Goal: Information Seeking & Learning: Learn about a topic

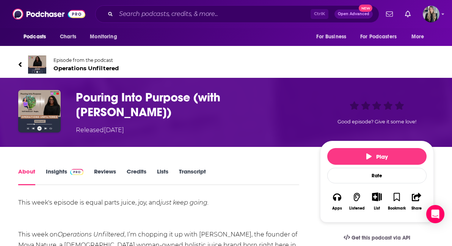
drag, startPoint x: 118, startPoint y: 114, endPoint x: 71, endPoint y: 91, distance: 52.6
click at [71, 91] on div "Pouring Into Purpose (with [PERSON_NAME]) Released [DATE] Good episode? Give it…" at bounding box center [226, 112] width 416 height 45
copy h1 "Pouring Into Purpose (with Kelli Redmond-Bagby)"
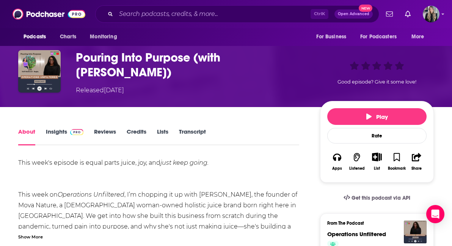
scroll to position [42, 0]
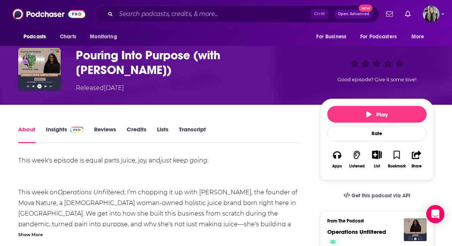
click at [67, 133] on link "Insights" at bounding box center [65, 134] width 38 height 17
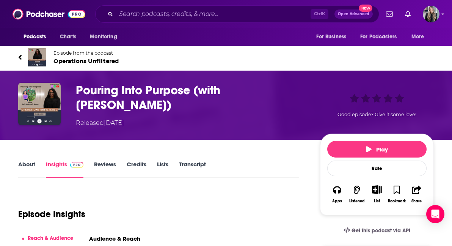
scroll to position [6, 0]
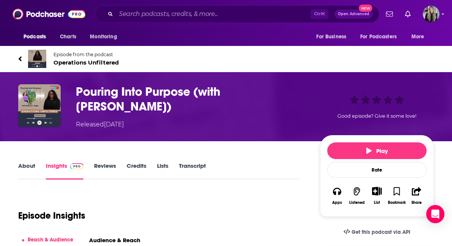
click at [30, 161] on div "About Insights Reviews Credits Lists Transcript" at bounding box center [158, 170] width 281 height 19
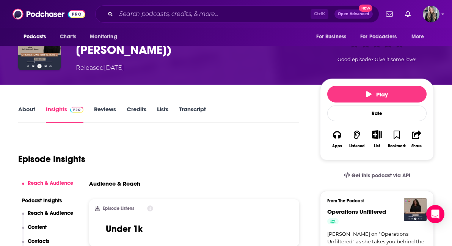
scroll to position [68, 0]
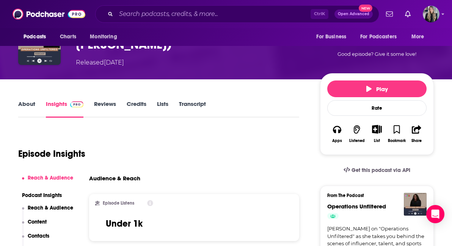
click at [23, 101] on link "About" at bounding box center [26, 108] width 17 height 17
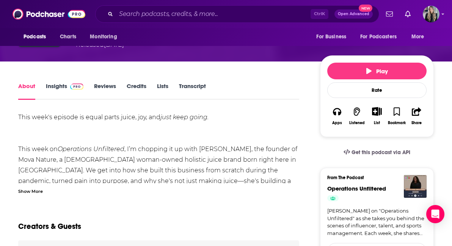
scroll to position [85, 0]
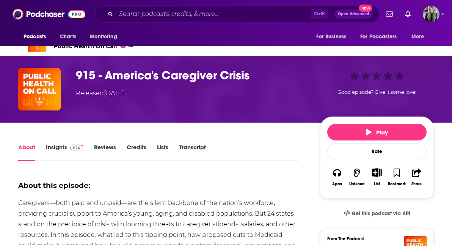
scroll to position [29, 0]
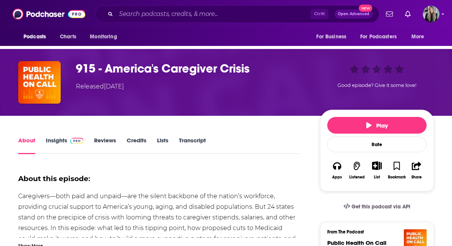
drag, startPoint x: 200, startPoint y: 171, endPoint x: 247, endPoint y: 185, distance: 48.3
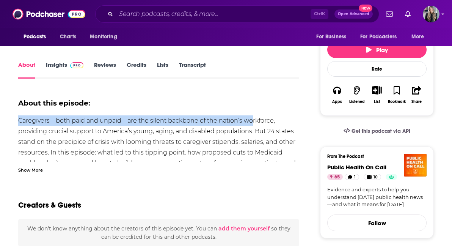
scroll to position [104, 0]
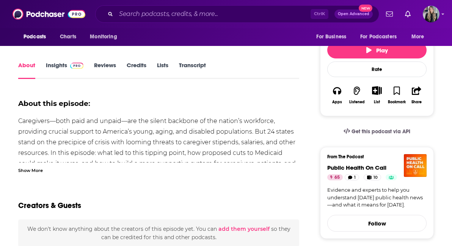
click at [64, 65] on link "Insights" at bounding box center [65, 69] width 38 height 17
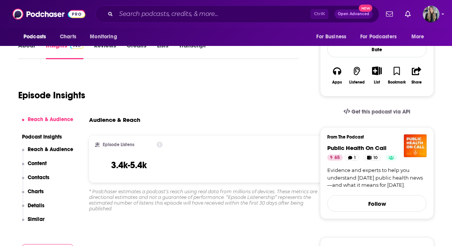
scroll to position [130, 0]
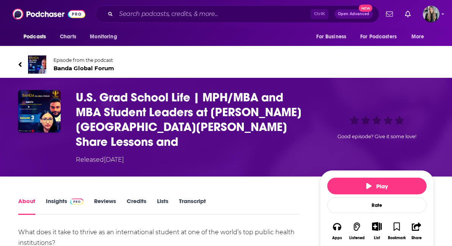
scroll to position [0, 0]
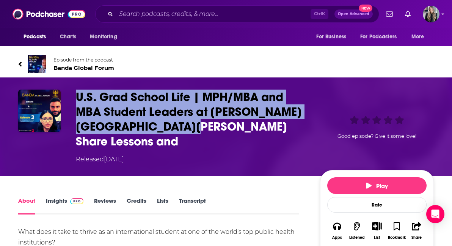
drag, startPoint x: 191, startPoint y: 126, endPoint x: 76, endPoint y: 94, distance: 119.3
click at [76, 94] on h1 "U.S. Grad School Life | MPH/MBA and MBA Student Leaders at Johns Hopkins Share …" at bounding box center [192, 119] width 232 height 59
copy h1 "U.S. Grad School Life | MPH/MBA and MBA Student Leaders at Johns Hopkins Share …"
click at [73, 198] on img at bounding box center [76, 201] width 13 height 6
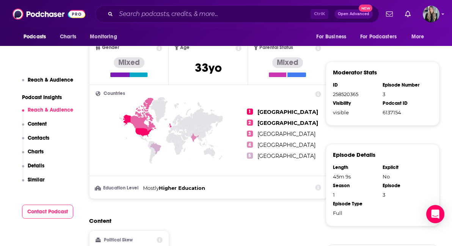
scroll to position [490, 0]
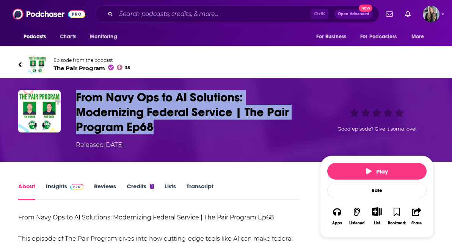
drag, startPoint x: 157, startPoint y: 129, endPoint x: 70, endPoint y: 91, distance: 94.8
click at [70, 93] on div "From Navy Ops to AI Solutions: Modernizing Federal Service | The Pair Program E…" at bounding box center [226, 120] width 416 height 60
copy h1 "From Navy Ops to AI Solutions: Modernizing Federal Service | The Pair Program E…"
click at [157, 131] on h1 "From Navy Ops to AI Solutions: Modernizing Federal Service | The Pair Program E…" at bounding box center [192, 112] width 232 height 44
drag, startPoint x: 157, startPoint y: 128, endPoint x: 79, endPoint y: 97, distance: 84.5
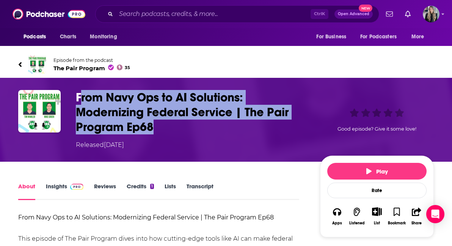
click at [79, 97] on h1 "From Navy Ops to AI Solutions: Modernizing Federal Service | The Pair Program E…" at bounding box center [192, 112] width 232 height 44
click at [148, 133] on h1 "From Navy Ops to AI Solutions: Modernizing Federal Service | The Pair Program E…" at bounding box center [192, 112] width 232 height 44
drag, startPoint x: 151, startPoint y: 132, endPoint x: 68, endPoint y: 93, distance: 92.8
click at [68, 93] on div "From Navy Ops to AI Solutions: Modernizing Federal Service | The Pair Program E…" at bounding box center [226, 120] width 416 height 60
copy div "From Navy Ops to AI Solutions: Modernizing Federal Service | The Pair Program E…"
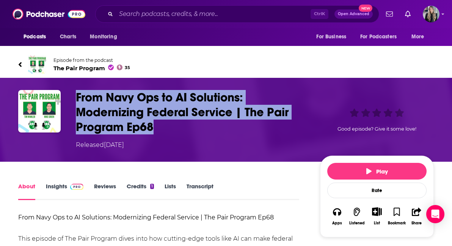
scroll to position [0, 0]
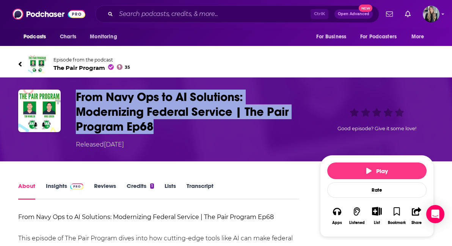
click at [61, 192] on link "Insights" at bounding box center [65, 190] width 38 height 17
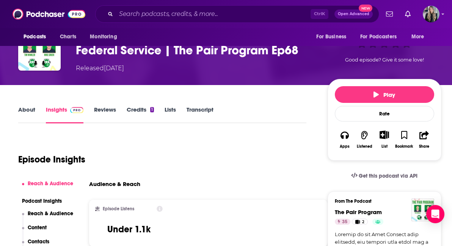
scroll to position [49, 0]
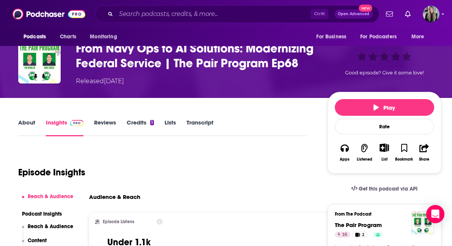
click at [27, 136] on link "About" at bounding box center [26, 127] width 17 height 17
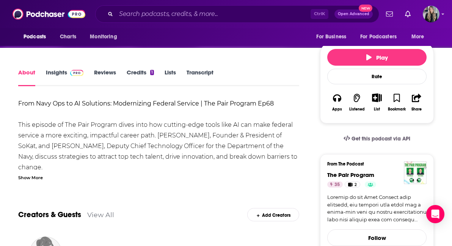
scroll to position [113, 0]
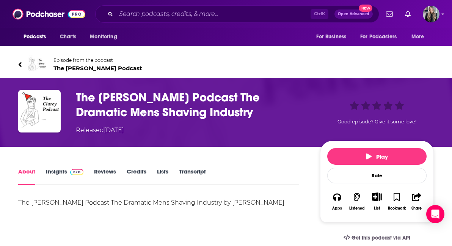
scroll to position [6, 0]
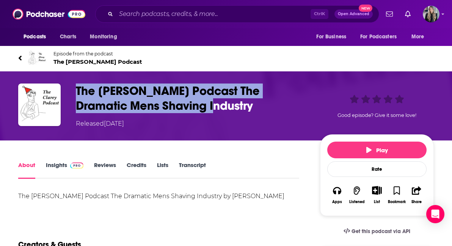
drag, startPoint x: 170, startPoint y: 104, endPoint x: 77, endPoint y: 87, distance: 94.6
click at [77, 87] on h1 "The [PERSON_NAME] Podcast The Dramatic Mens Shaving Industry" at bounding box center [192, 98] width 232 height 30
copy h1 "The [PERSON_NAME] Podcast The Dramatic Mens Shaving Industry"
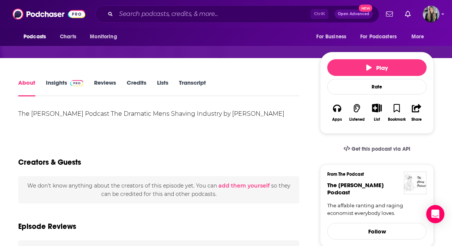
scroll to position [92, 0]
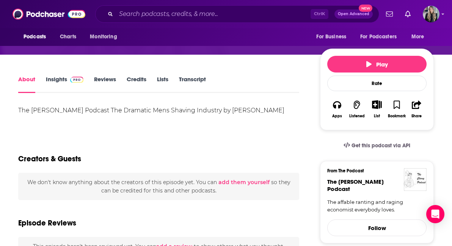
click at [66, 84] on link "Insights" at bounding box center [65, 83] width 38 height 17
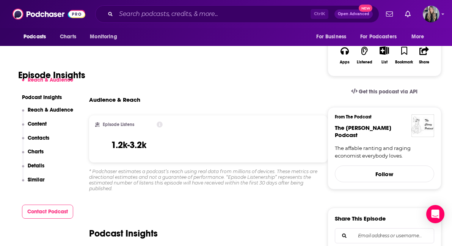
scroll to position [146, 0]
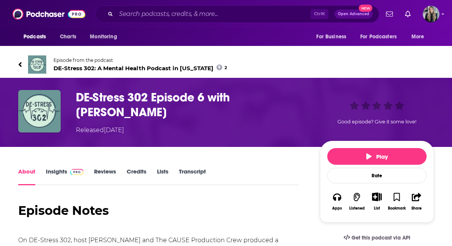
click at [175, 110] on h1 "DE-Stress 302 Episode 6 with [PERSON_NAME]" at bounding box center [192, 105] width 232 height 30
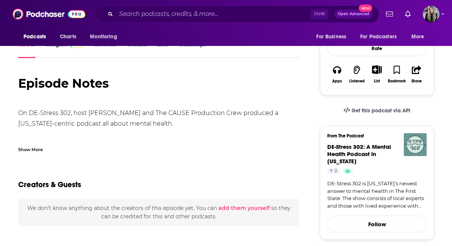
click at [150, 204] on div "We don't know anything about the creators of this episode yet . You can add the…" at bounding box center [158, 212] width 281 height 28
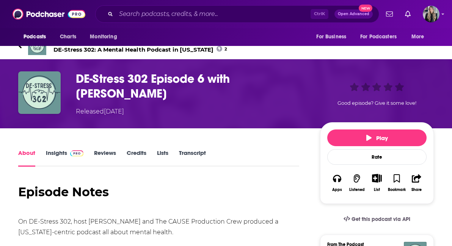
scroll to position [19, 0]
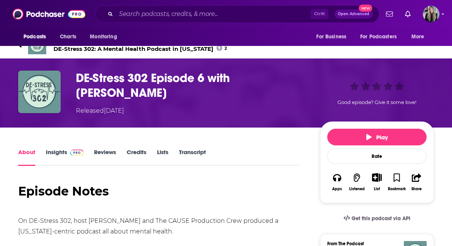
click at [68, 151] on span at bounding box center [75, 151] width 16 height 7
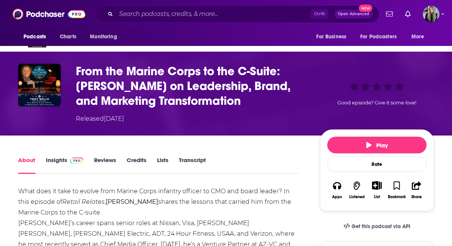
scroll to position [26, 0]
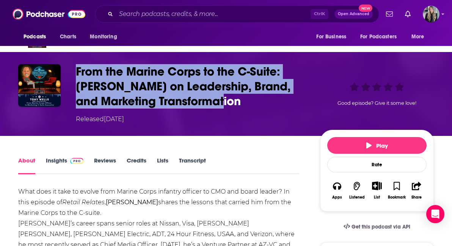
drag, startPoint x: 220, startPoint y: 102, endPoint x: 72, endPoint y: 66, distance: 152.0
click at [73, 68] on div "From the Marine Corps to the C-Suite: [PERSON_NAME] on Leadership, Brand, and M…" at bounding box center [226, 94] width 416 height 60
copy h1 "From the Marine Corps to the C-Suite: [PERSON_NAME] on Leadership, Brand, and M…"
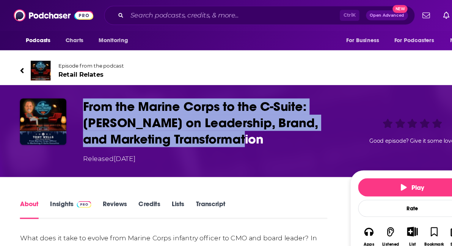
scroll to position [53, 0]
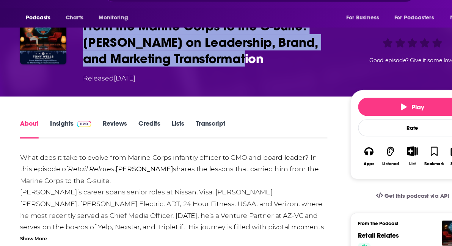
click at [63, 134] on link "Insights" at bounding box center [65, 138] width 38 height 17
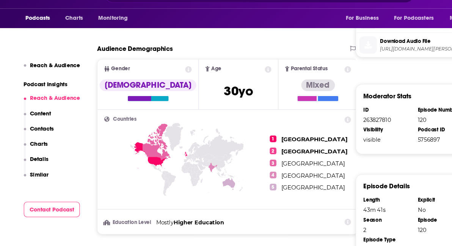
scroll to position [439, 0]
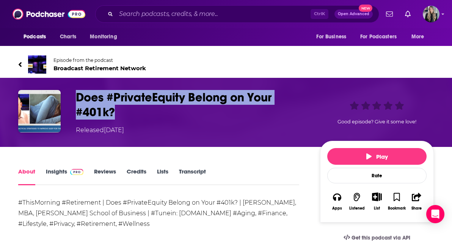
drag, startPoint x: 121, startPoint y: 114, endPoint x: 75, endPoint y: 99, distance: 49.2
click at [75, 99] on div "Does #PrivateEquity Belong on Your #401k? Released [DATE] Good episode? Give it…" at bounding box center [226, 112] width 416 height 45
copy h1 "Does #PrivateEquity Belong on Your #401k?"
click at [60, 172] on link "Insights" at bounding box center [65, 176] width 38 height 17
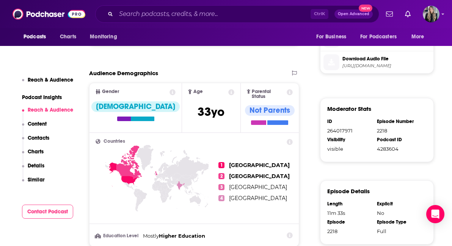
scroll to position [416, 0]
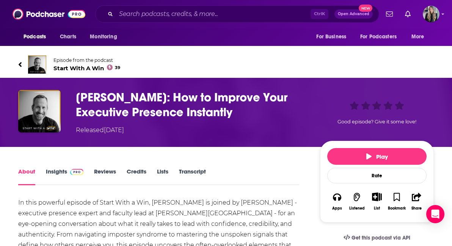
drag, startPoint x: 236, startPoint y: 111, endPoint x: 70, endPoint y: 101, distance: 166.5
click at [70, 101] on div "[PERSON_NAME]: How to Improve Your Executive Presence Instantly Released [DATE]…" at bounding box center [226, 112] width 416 height 45
copy h1 "Dr. Alexa Chilcutt: How to Improve Your Executive Presence Instantly"
click at [69, 170] on span at bounding box center [75, 171] width 16 height 7
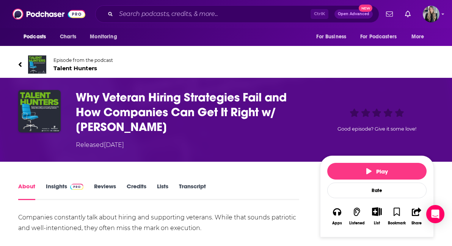
drag, startPoint x: 209, startPoint y: 126, endPoint x: 78, endPoint y: 94, distance: 134.6
click at [77, 94] on h1 "Why Veteran Hiring Strategies Fail and How Companies Can Get It Right w/ Emily …" at bounding box center [192, 112] width 232 height 44
copy h1 "Why Veteran Hiring Strategies Fail and How Companies Can Get It Right w/ Emily …"
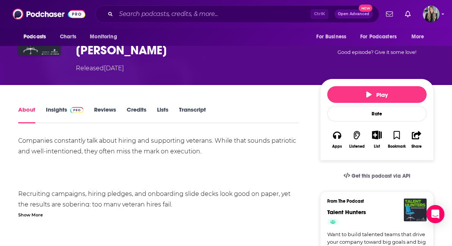
scroll to position [88, 0]
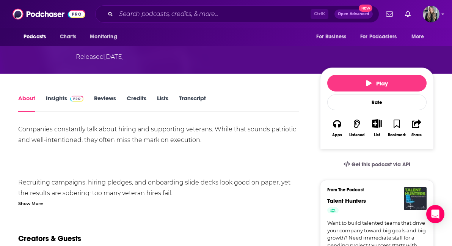
click at [77, 98] on img at bounding box center [76, 99] width 13 height 6
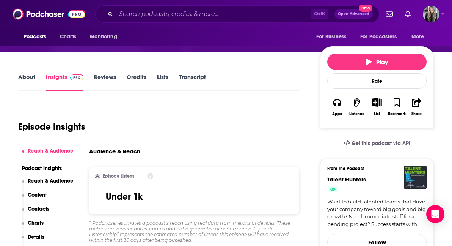
scroll to position [117, 0]
